Goal: Check status: Check status

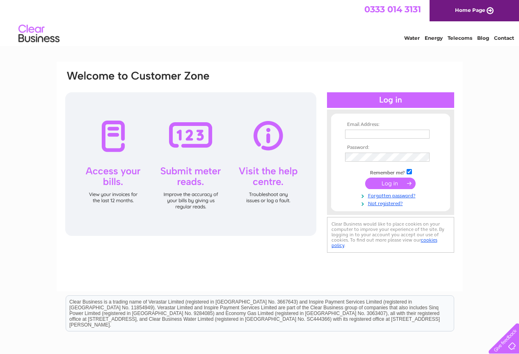
click at [377, 135] on input "text" at bounding box center [387, 134] width 85 height 9
type input "[EMAIL_ADDRESS][DOMAIN_NAME]"
click at [365, 178] on input "submit" at bounding box center [390, 183] width 50 height 11
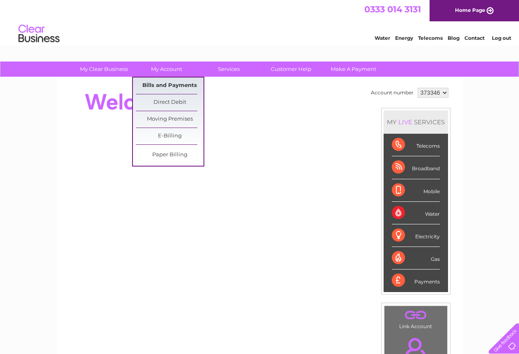
click at [169, 85] on link "Bills and Payments" at bounding box center [170, 86] width 68 height 16
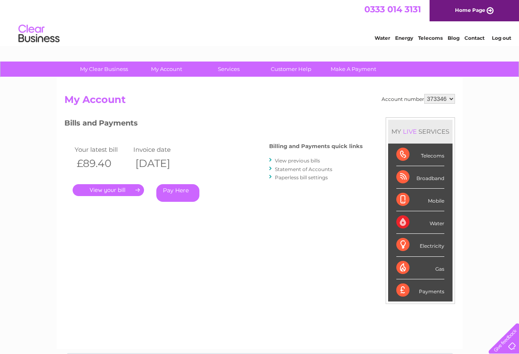
click at [107, 188] on link "." at bounding box center [108, 190] width 71 height 12
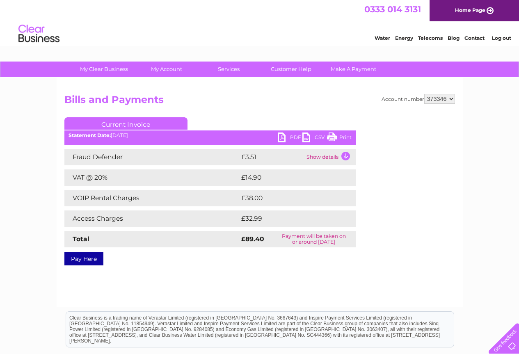
click at [284, 139] on link "PDF" at bounding box center [290, 139] width 25 height 12
click at [503, 42] on li "Log out" at bounding box center [502, 38] width 25 height 10
click at [503, 39] on link "Log out" at bounding box center [501, 38] width 19 height 6
